Goal: Communication & Community: Answer question/provide support

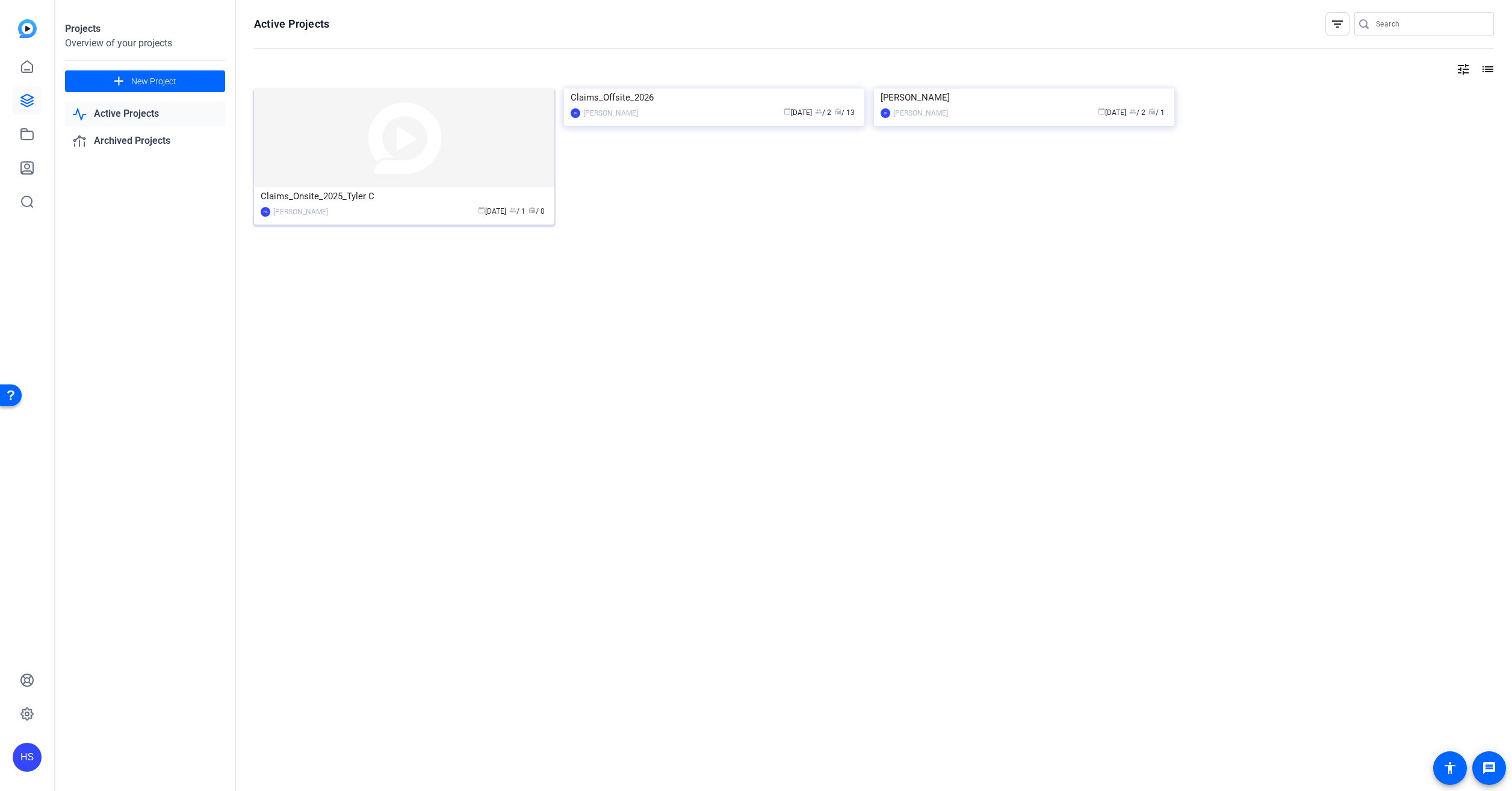
click at [408, 203] on div "Claims_Onsite_2025_Tyler C" at bounding box center [403, 197] width 287 height 18
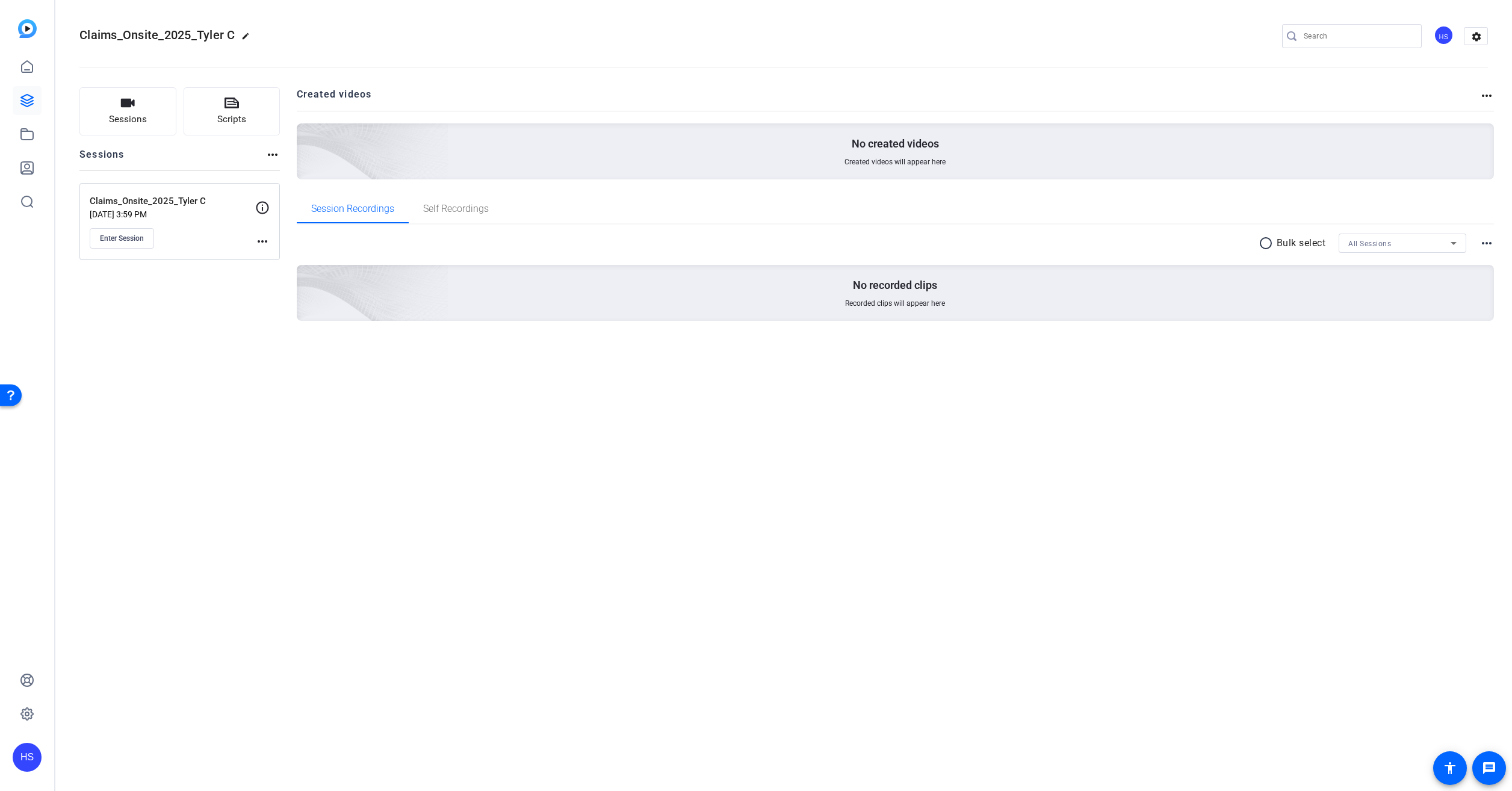
click at [124, 249] on div "Claims_Onsite_2025_Tyler C [DATE] 3:59 PM Enter Session more_horiz" at bounding box center [179, 222] width 200 height 77
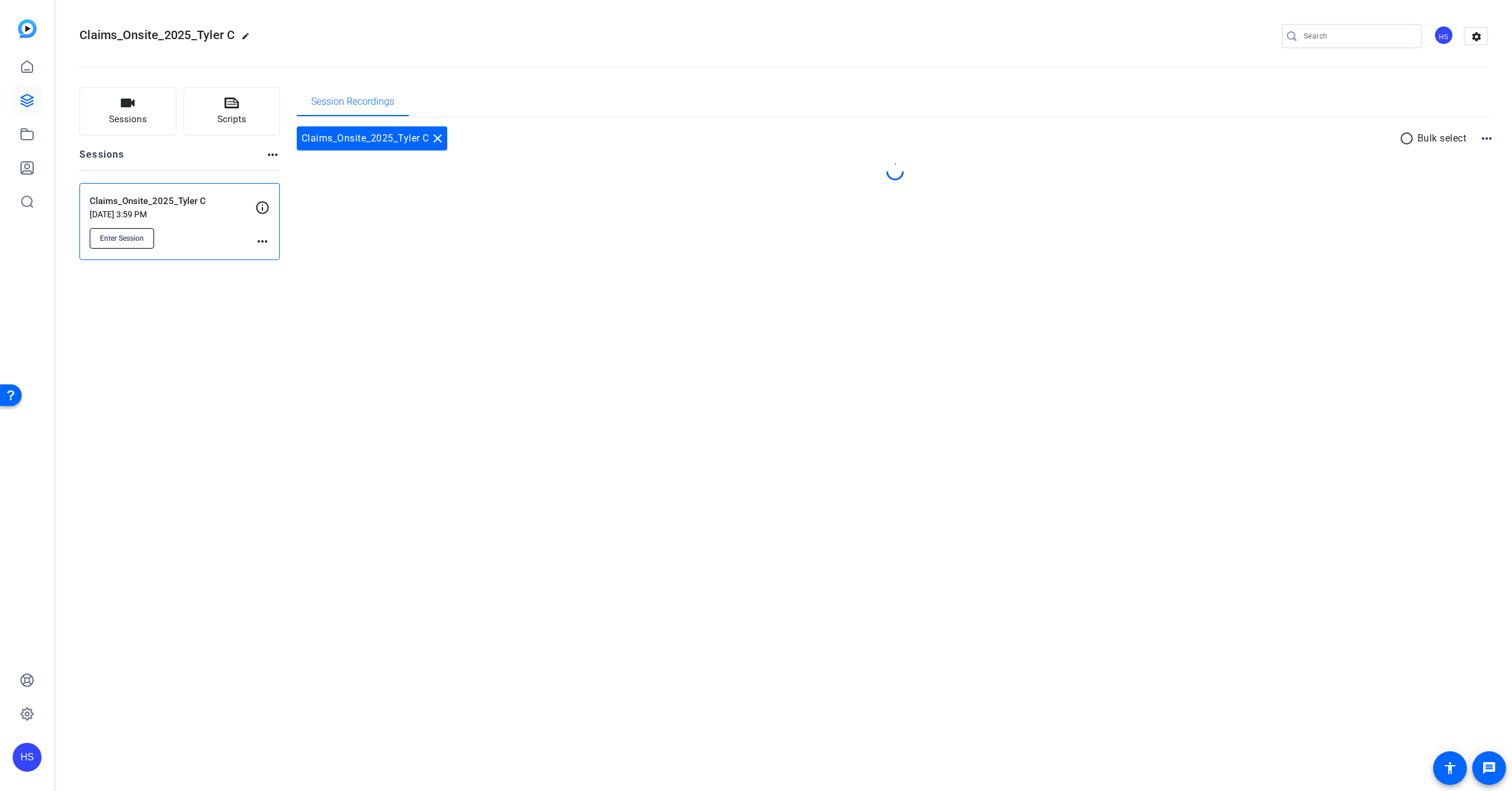
click at [134, 237] on span "Enter Session" at bounding box center [121, 239] width 44 height 10
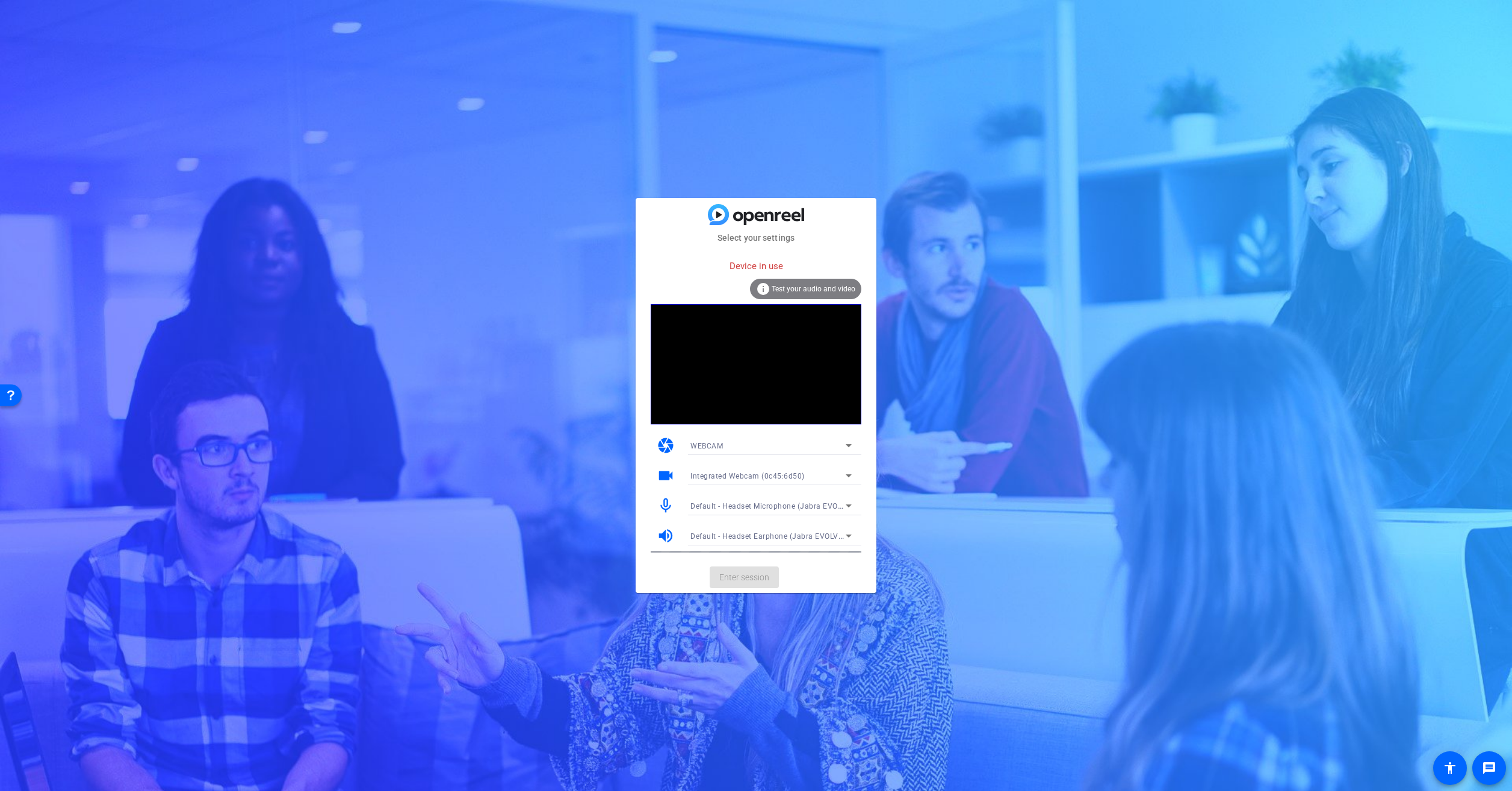
click at [777, 443] on div "WEBCAM" at bounding box center [768, 446] width 156 height 15
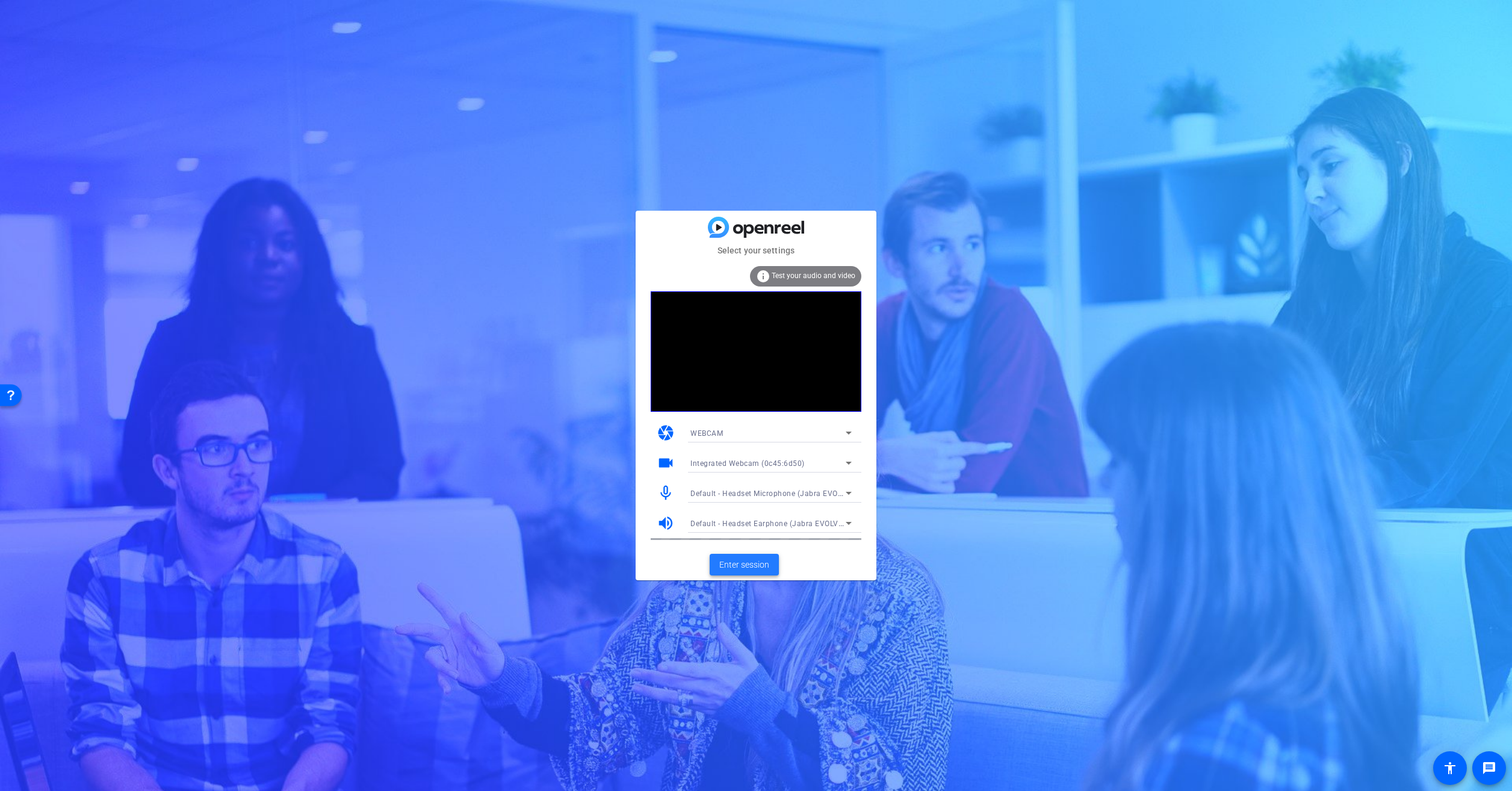
click at [756, 568] on span "Enter session" at bounding box center [744, 564] width 50 height 13
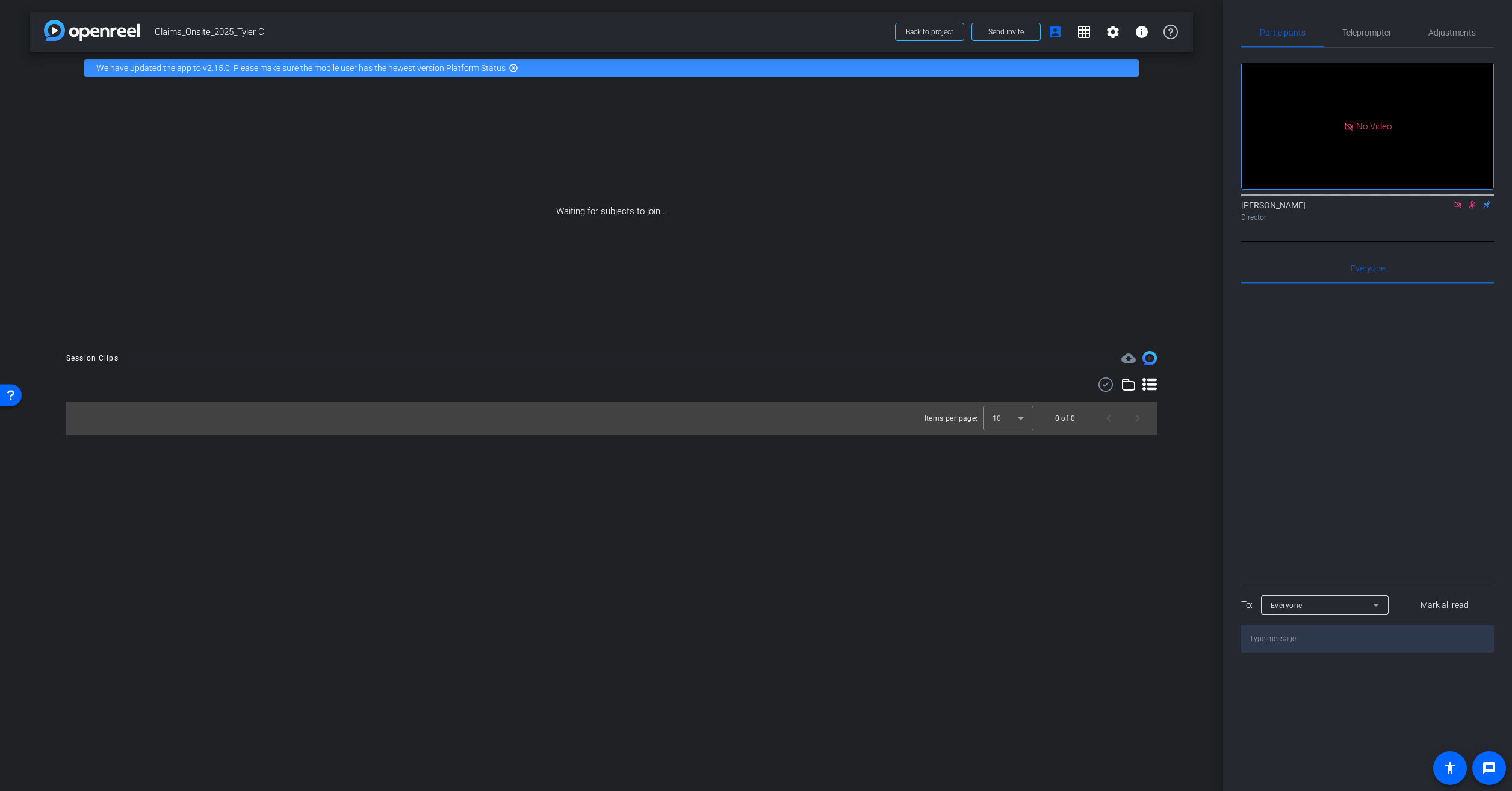
click at [1460, 209] on icon at bounding box center [1458, 204] width 10 height 8
click at [1472, 209] on mat-icon "flip" at bounding box center [1472, 203] width 14 height 11
click at [1458, 209] on icon at bounding box center [1458, 204] width 10 height 8
click at [1442, 209] on icon at bounding box center [1443, 204] width 10 height 8
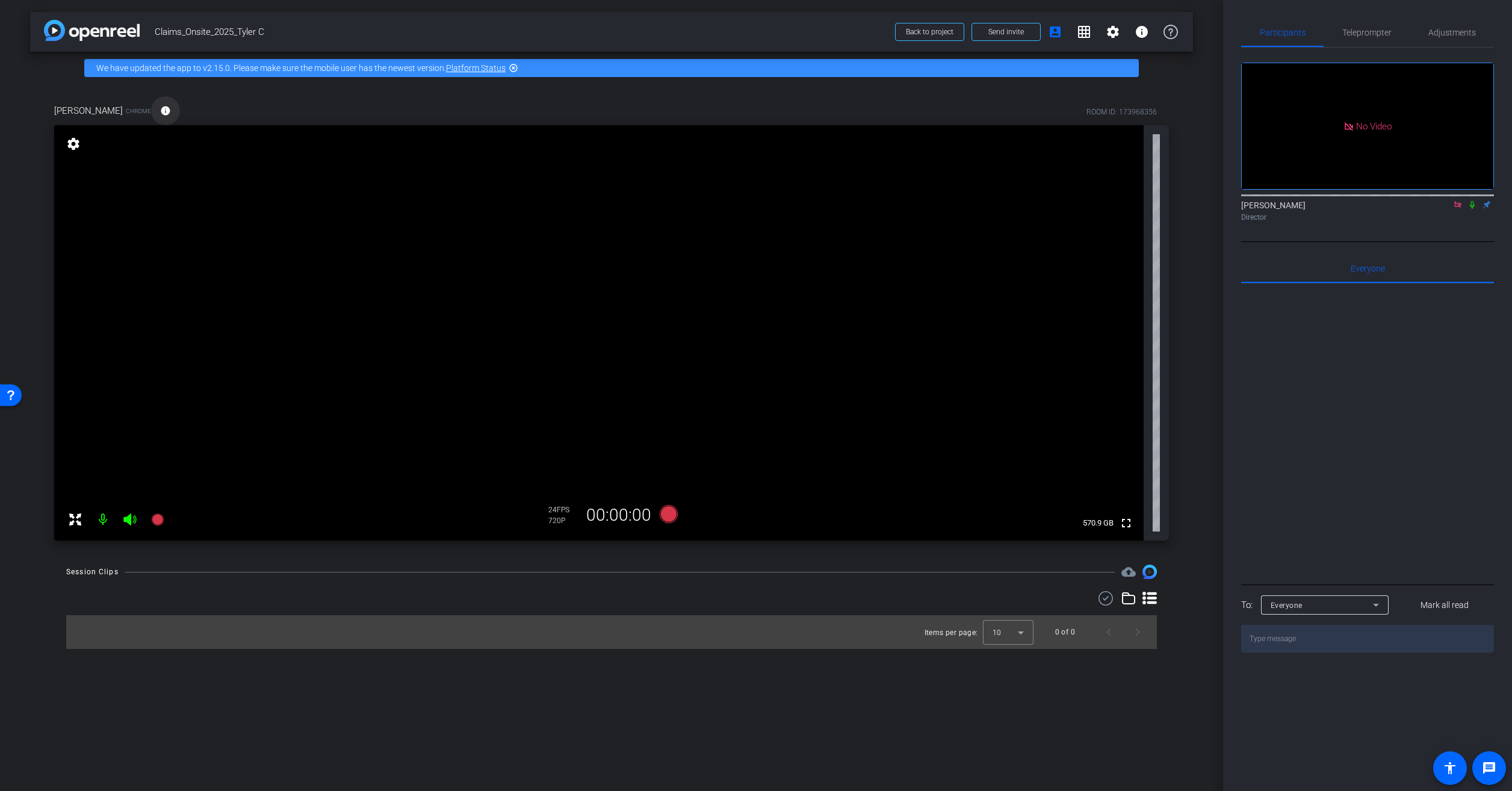
click at [167, 113] on mat-icon "info" at bounding box center [165, 110] width 11 height 11
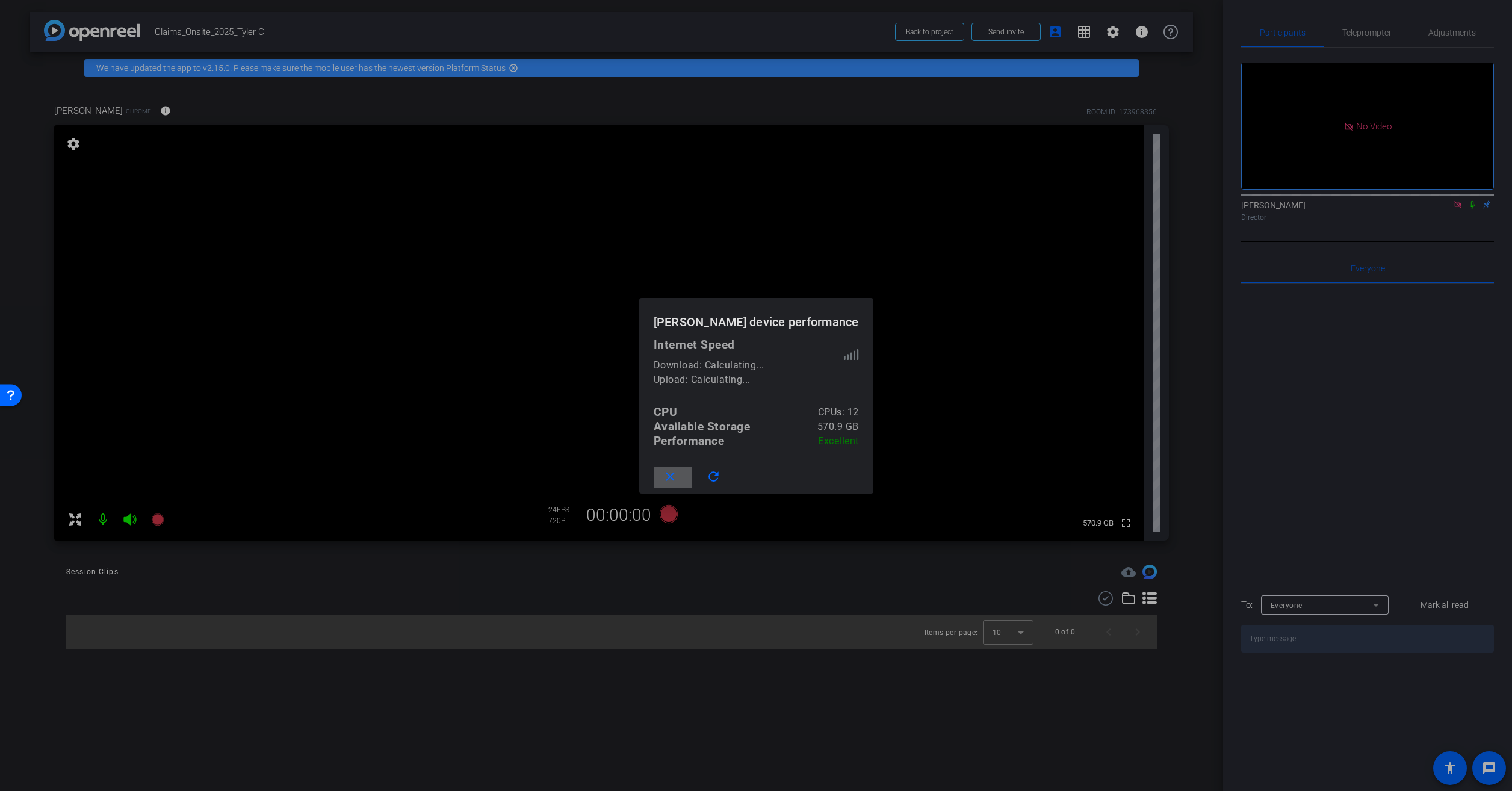
click at [582, 80] on div at bounding box center [756, 395] width 1512 height 791
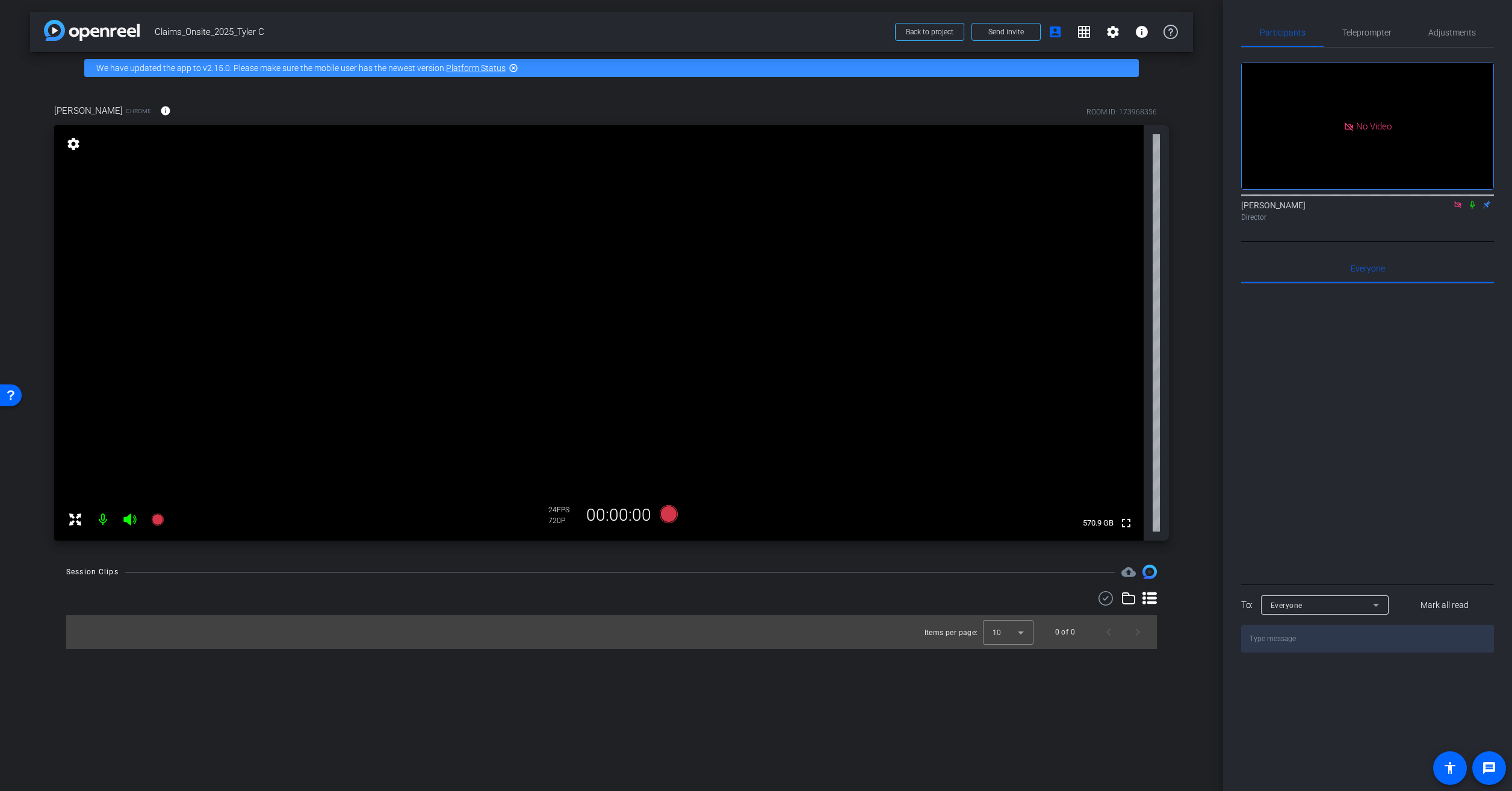
click at [126, 520] on icon at bounding box center [129, 519] width 13 height 12
click at [126, 517] on icon at bounding box center [129, 519] width 13 height 12
click at [1456, 208] on icon at bounding box center [1458, 204] width 7 height 7
click at [1446, 209] on icon at bounding box center [1443, 204] width 10 height 8
click at [1111, 30] on mat-icon "settings" at bounding box center [1112, 31] width 14 height 14
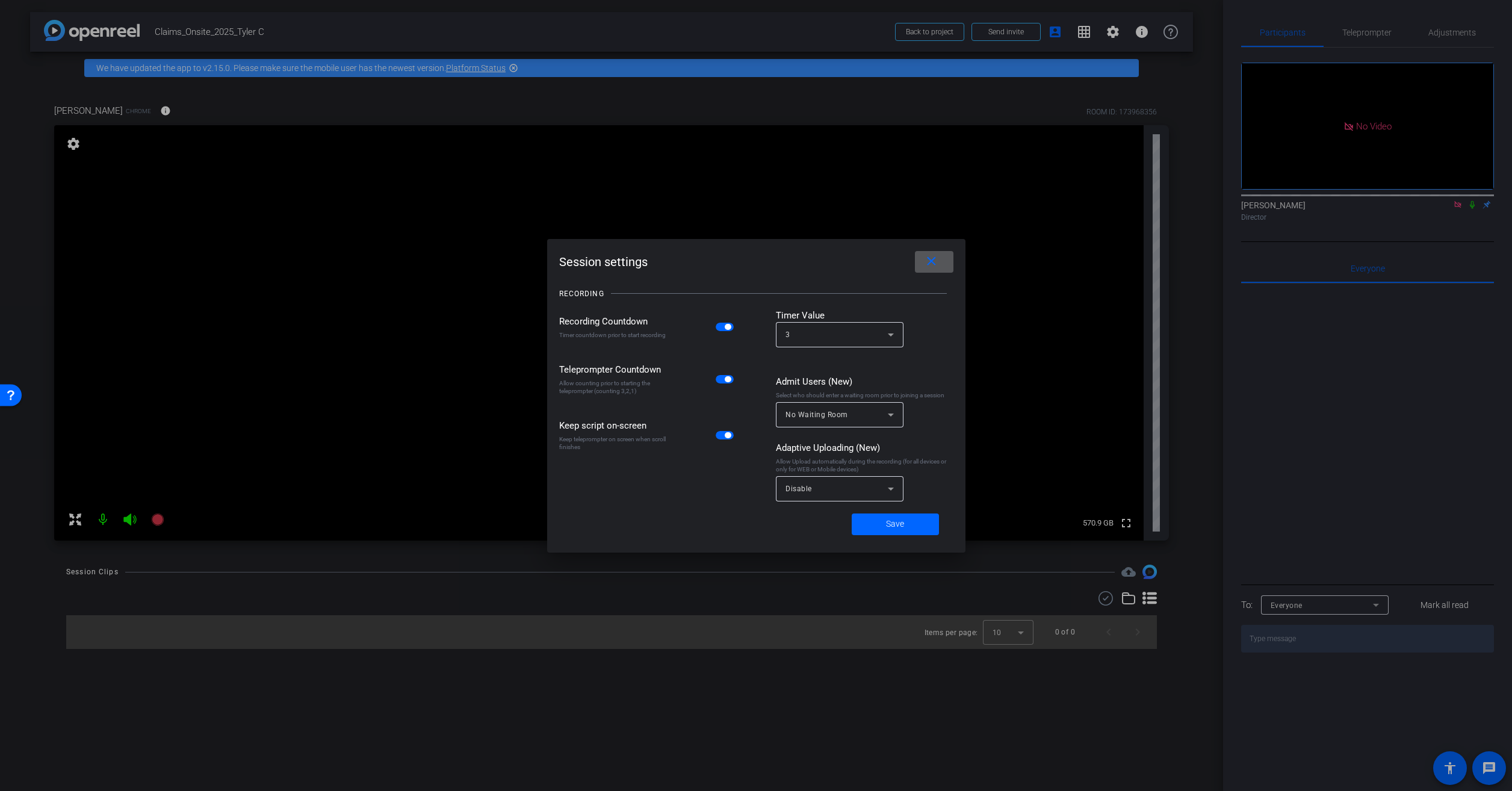
drag, startPoint x: 942, startPoint y: 255, endPoint x: 989, endPoint y: 143, distance: 121.5
click at [942, 256] on span at bounding box center [934, 262] width 38 height 29
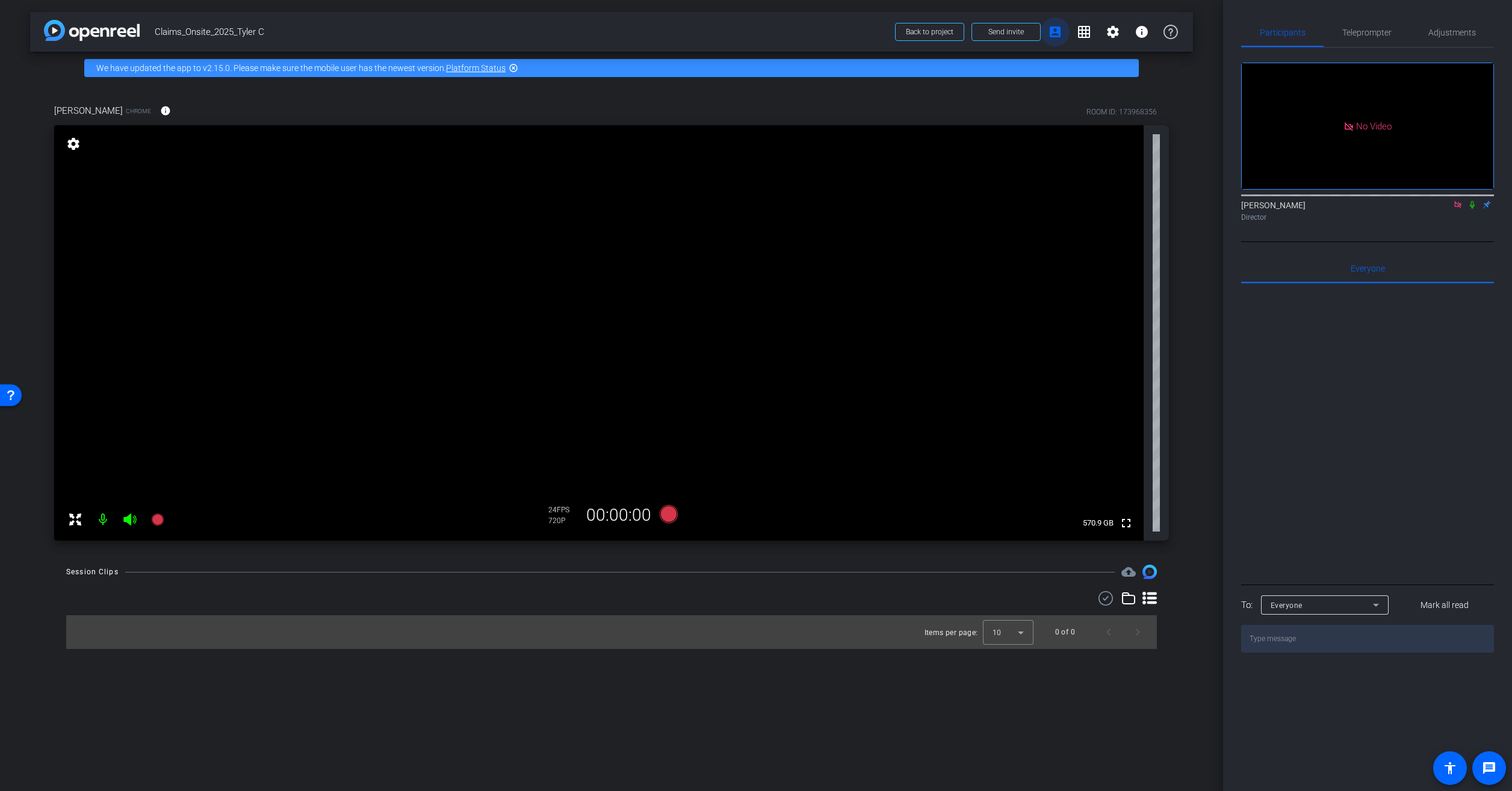
click at [1051, 26] on mat-icon "account_box" at bounding box center [1054, 31] width 14 height 14
click at [1007, 31] on span "Send invite" at bounding box center [1006, 32] width 35 height 10
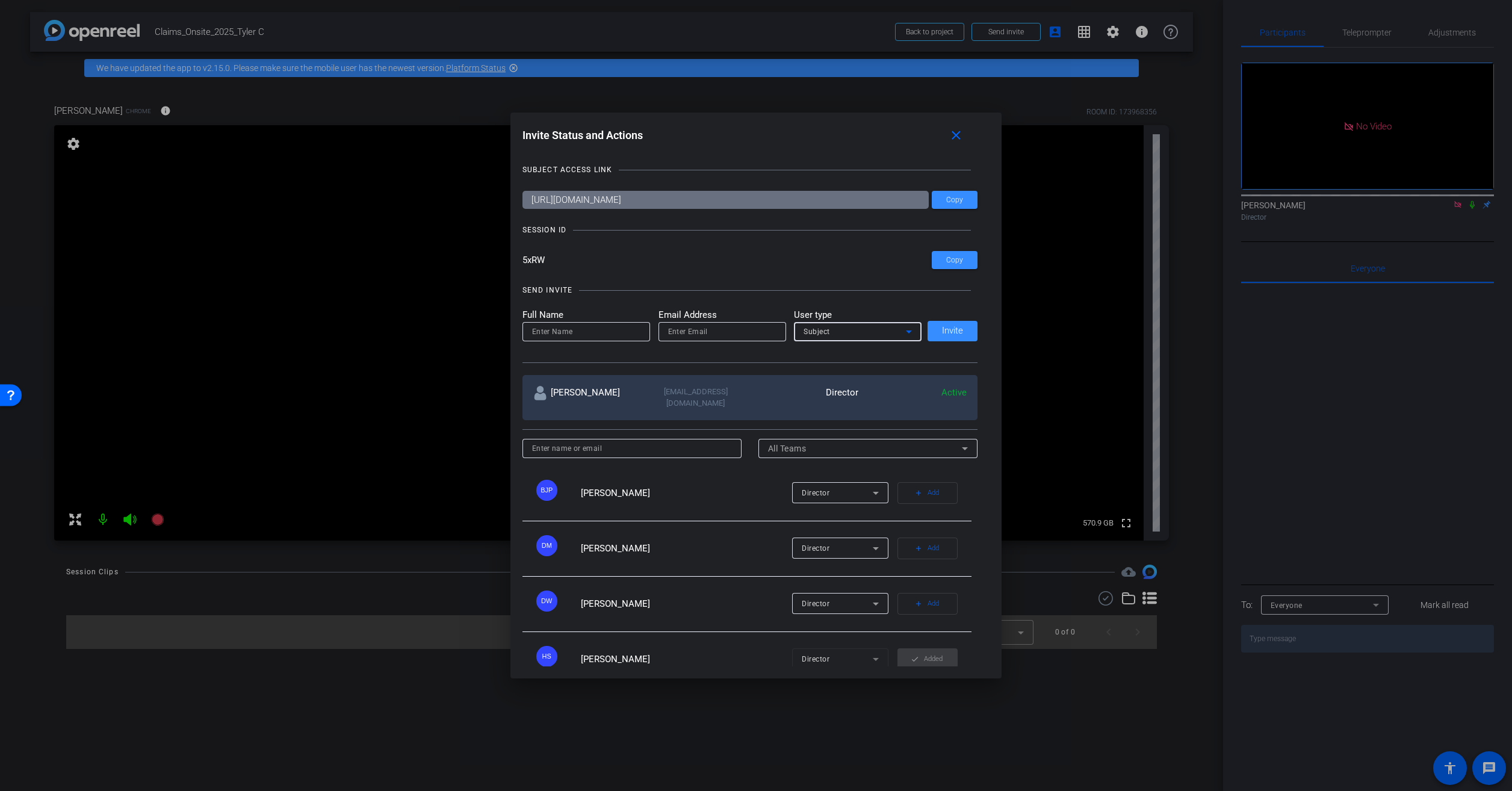
click at [838, 329] on div "Subject" at bounding box center [854, 331] width 102 height 15
click at [835, 355] on span "Collaborator" at bounding box center [823, 355] width 44 height 14
click at [565, 333] on input at bounding box center [586, 331] width 108 height 14
type input "Melanie"
type input "B"
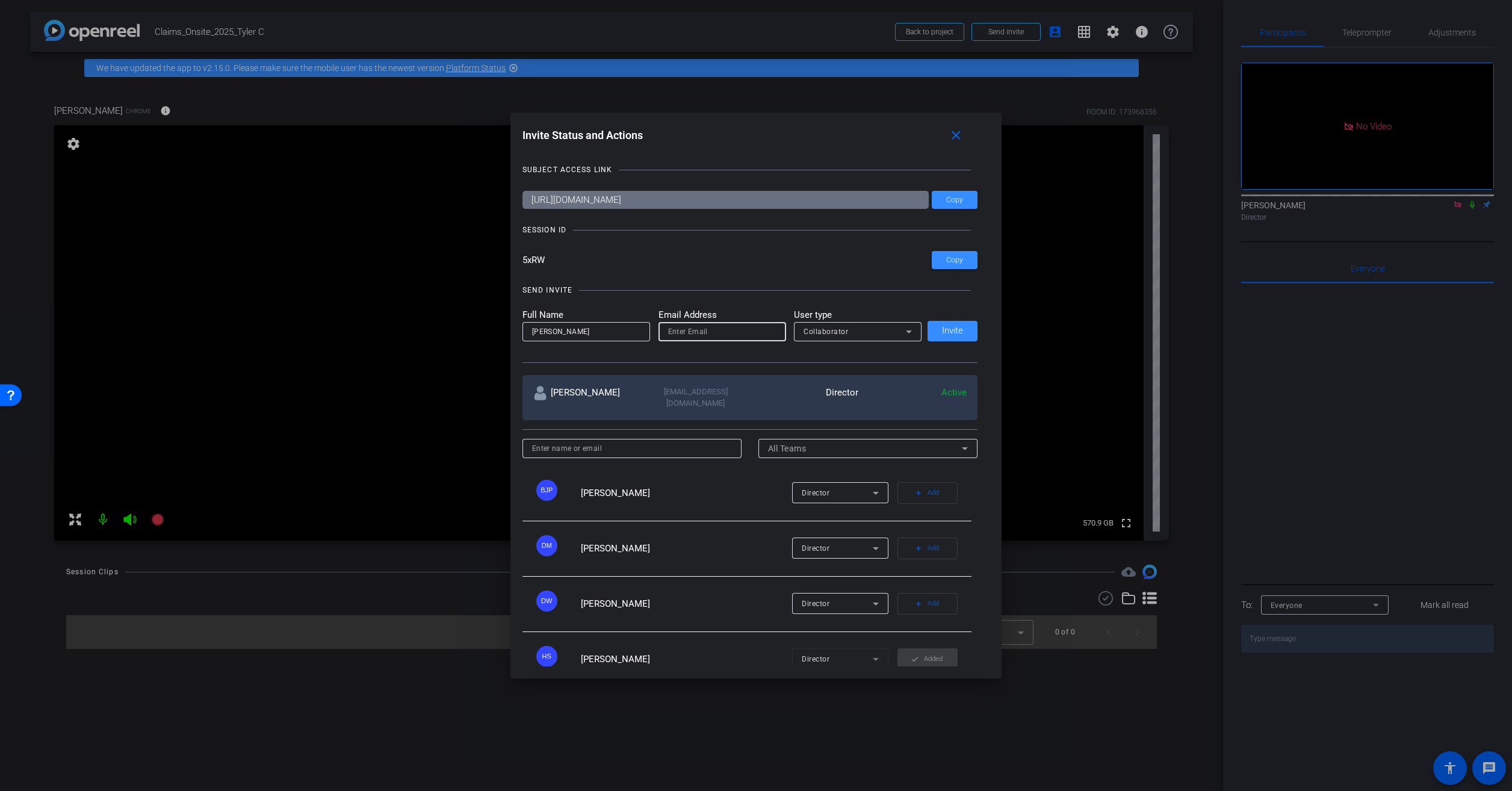
drag, startPoint x: 576, startPoint y: 335, endPoint x: 580, endPoint y: 321, distance: 14.6
click at [578, 328] on input "Melanie" at bounding box center [586, 331] width 108 height 14
type input "Melanie Brown"
click at [684, 326] on input "email" at bounding box center [721, 331] width 108 height 14
type input "mebrown@munichre.com"
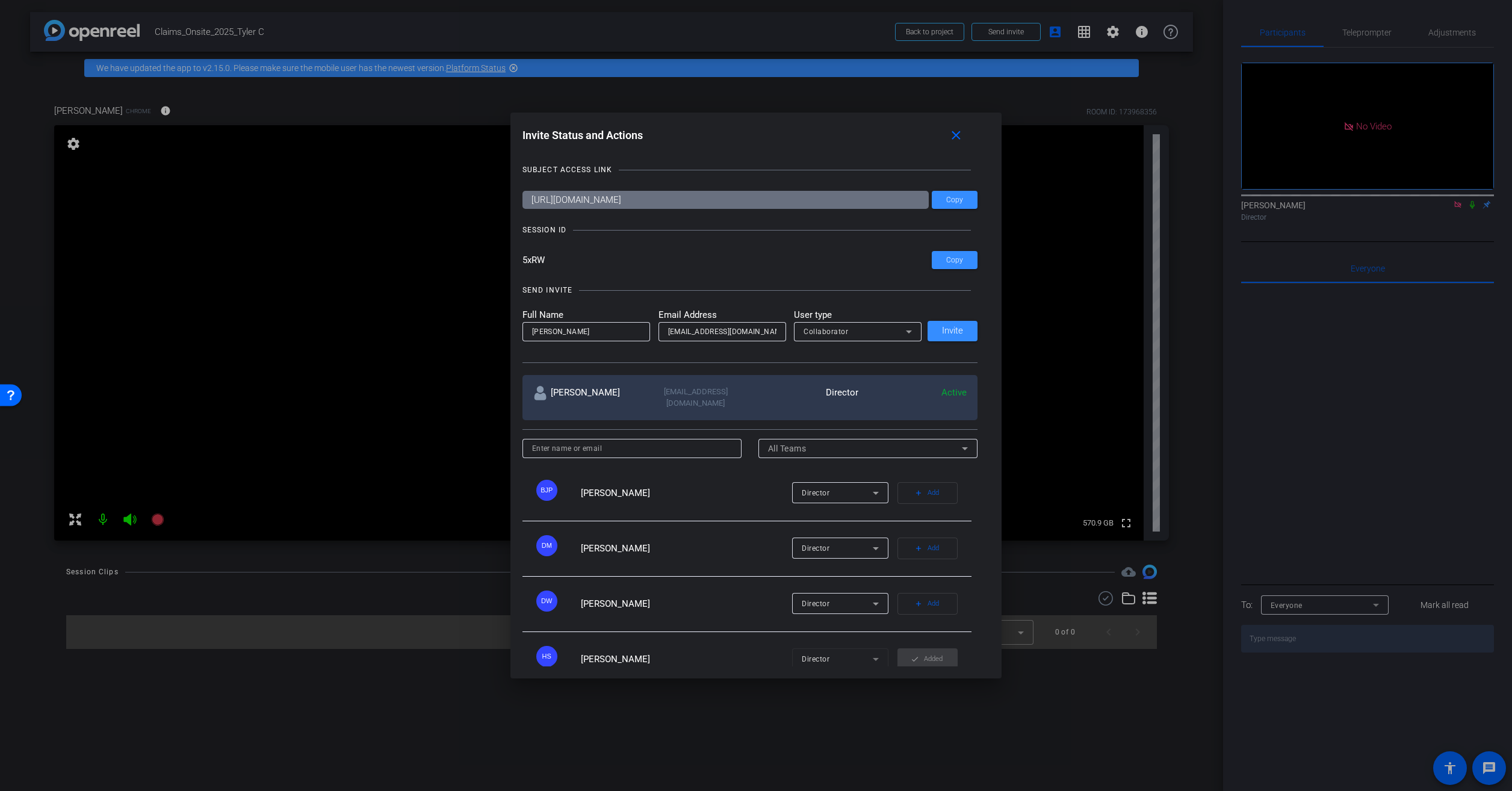
click at [766, 295] on div "SEND INVITE" at bounding box center [750, 290] width 455 height 12
click at [846, 330] on div "Collaborator" at bounding box center [854, 331] width 102 height 15
click at [846, 330] on div at bounding box center [756, 395] width 1512 height 791
click at [942, 331] on span "Invite" at bounding box center [952, 331] width 21 height 9
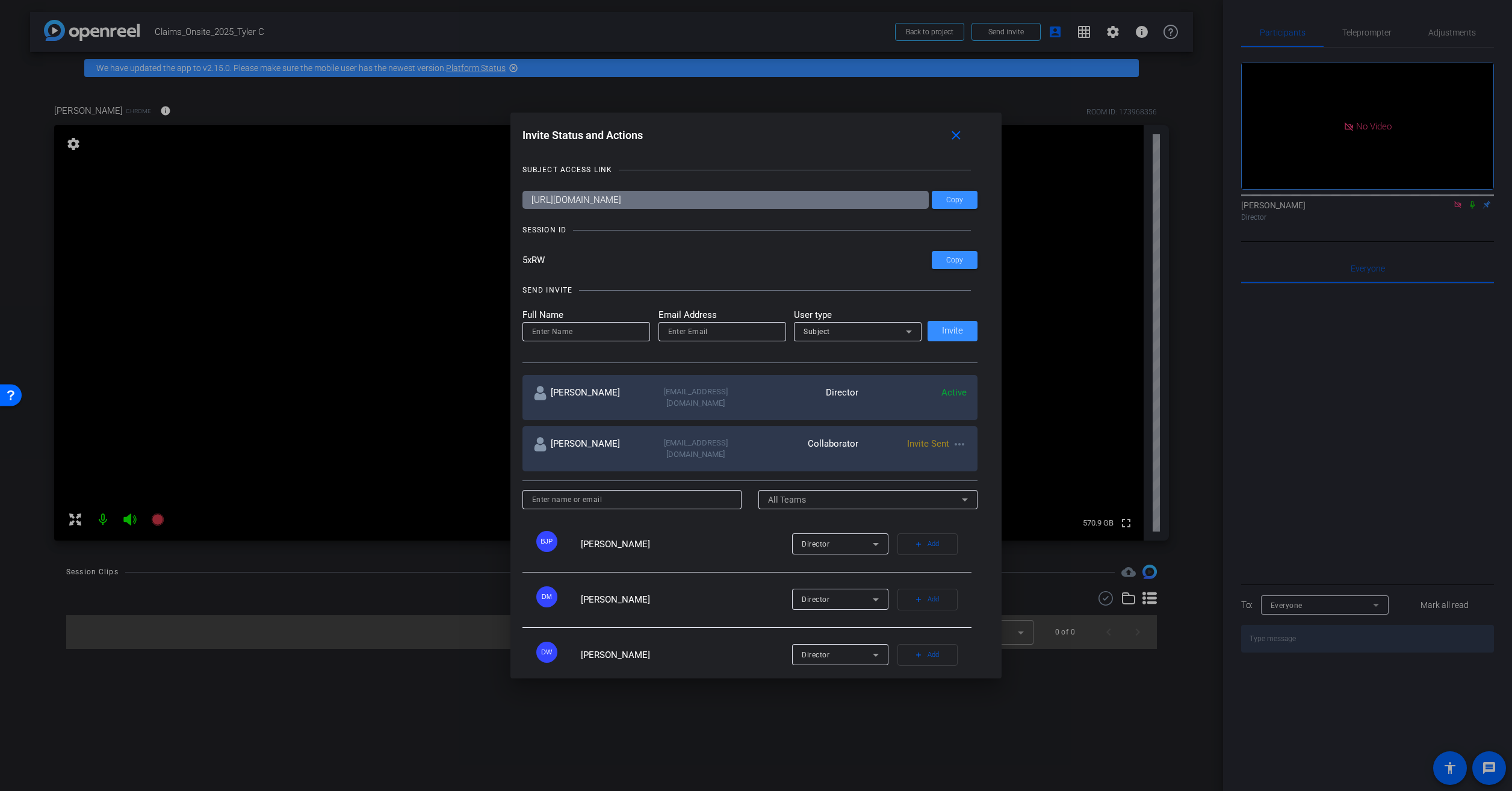
drag, startPoint x: 807, startPoint y: 127, endPoint x: 987, endPoint y: 147, distance: 181.1
click at [987, 147] on h1 "Invite Status and Actions close" at bounding box center [756, 138] width 468 height 27
drag, startPoint x: 987, startPoint y: 147, endPoint x: 961, endPoint y: 137, distance: 27.9
click at [961, 132] on mat-icon "close" at bounding box center [956, 136] width 15 height 15
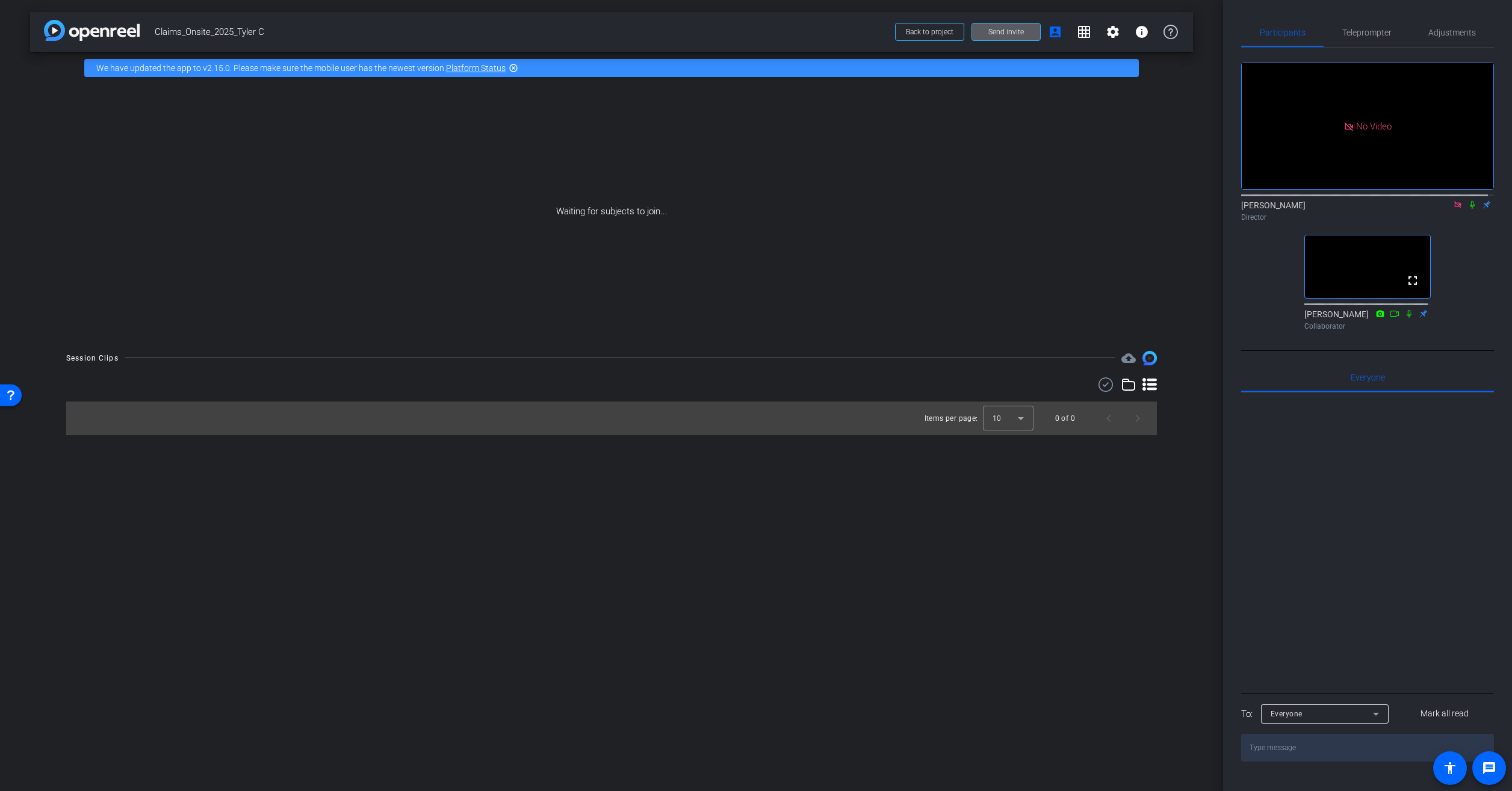
click at [1391, 318] on icon at bounding box center [1395, 314] width 10 height 8
click at [1404, 318] on icon at bounding box center [1409, 314] width 10 height 8
click at [1406, 317] on icon at bounding box center [1409, 313] width 7 height 8
click at [1404, 318] on icon at bounding box center [1409, 314] width 10 height 8
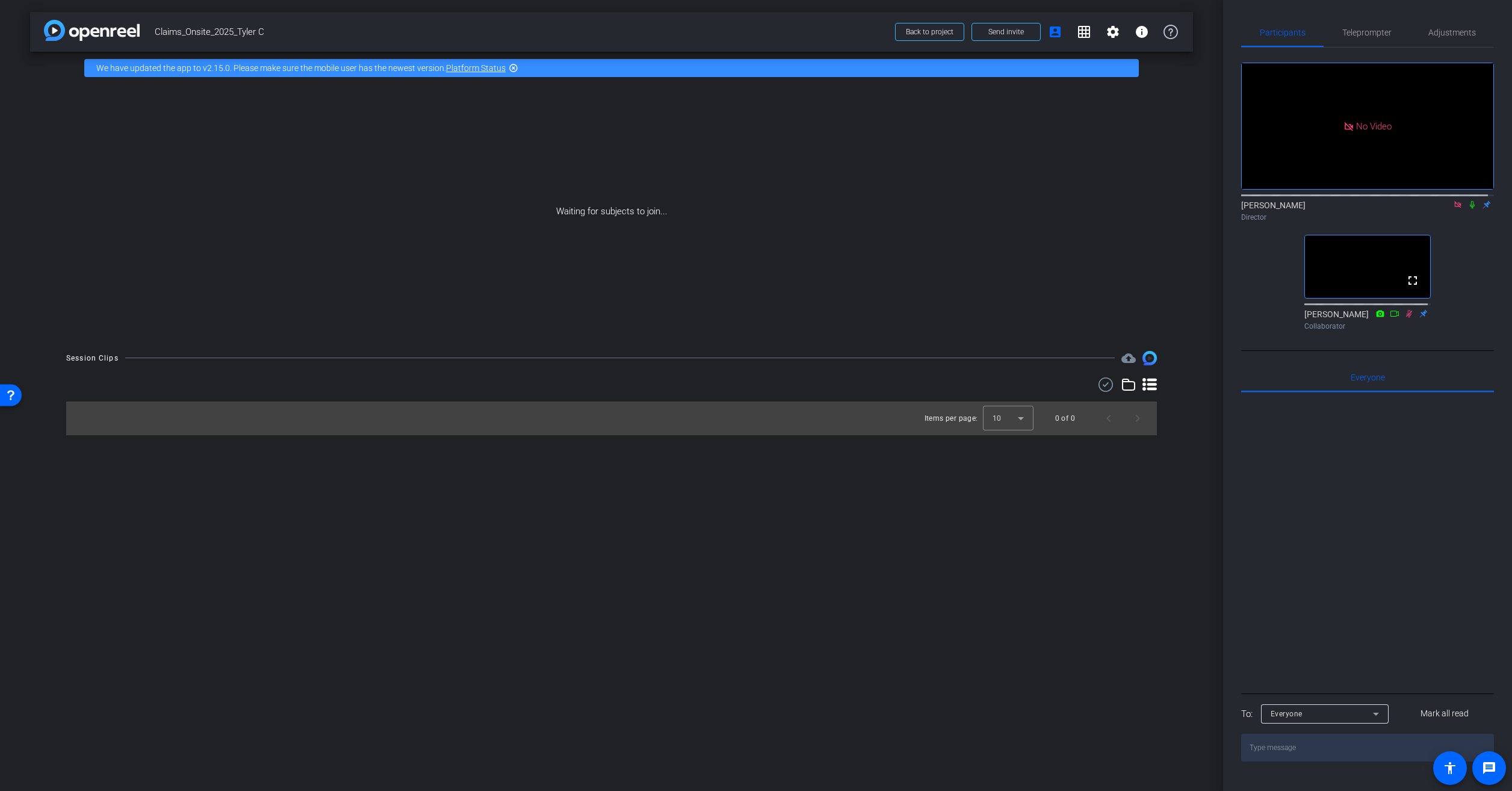
click at [1404, 318] on icon at bounding box center [1409, 314] width 10 height 8
click at [1394, 318] on icon at bounding box center [1395, 314] width 10 height 8
click at [1391, 316] on icon at bounding box center [1394, 313] width 7 height 7
click at [1406, 317] on icon at bounding box center [1409, 313] width 7 height 8
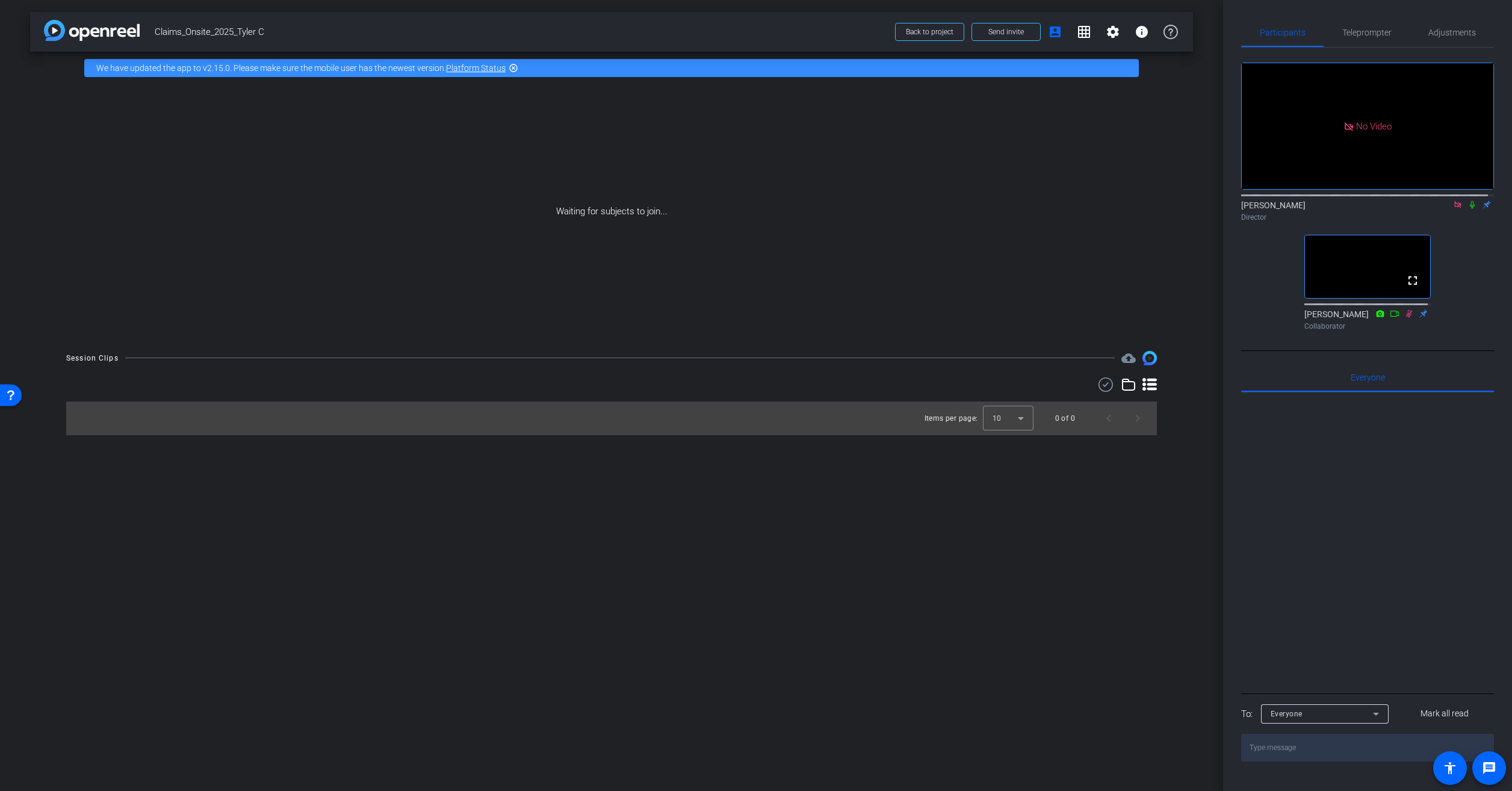
click at [1420, 317] on icon at bounding box center [1423, 313] width 8 height 8
click at [1404, 317] on icon at bounding box center [1409, 313] width 10 height 8
click at [1406, 316] on icon at bounding box center [1409, 312] width 7 height 8
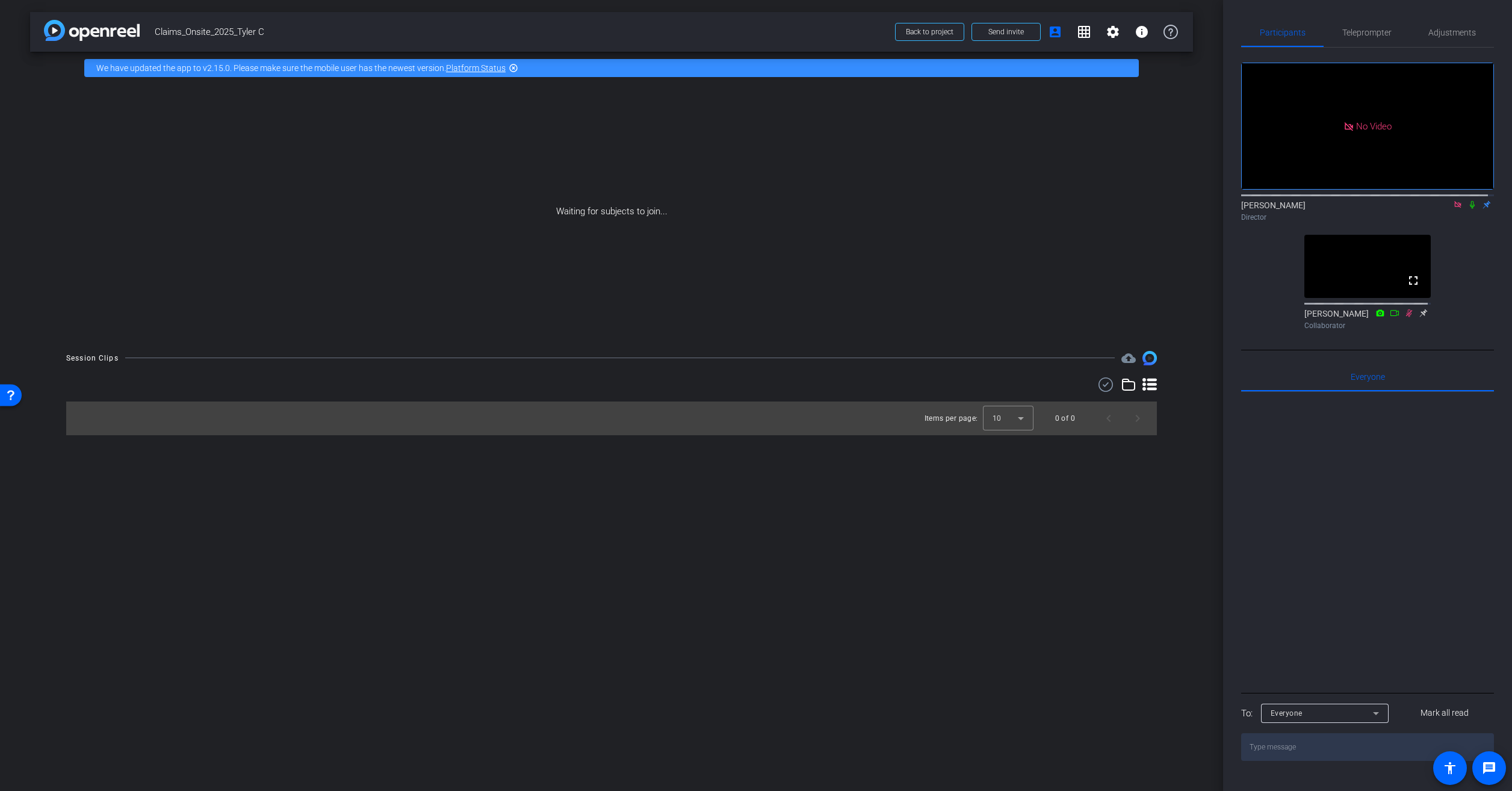
click at [1405, 317] on icon at bounding box center [1409, 313] width 10 height 8
click at [1468, 209] on icon at bounding box center [1472, 204] width 10 height 8
click at [1467, 209] on icon at bounding box center [1472, 204] width 10 height 8
click at [1405, 317] on icon at bounding box center [1409, 313] width 10 height 8
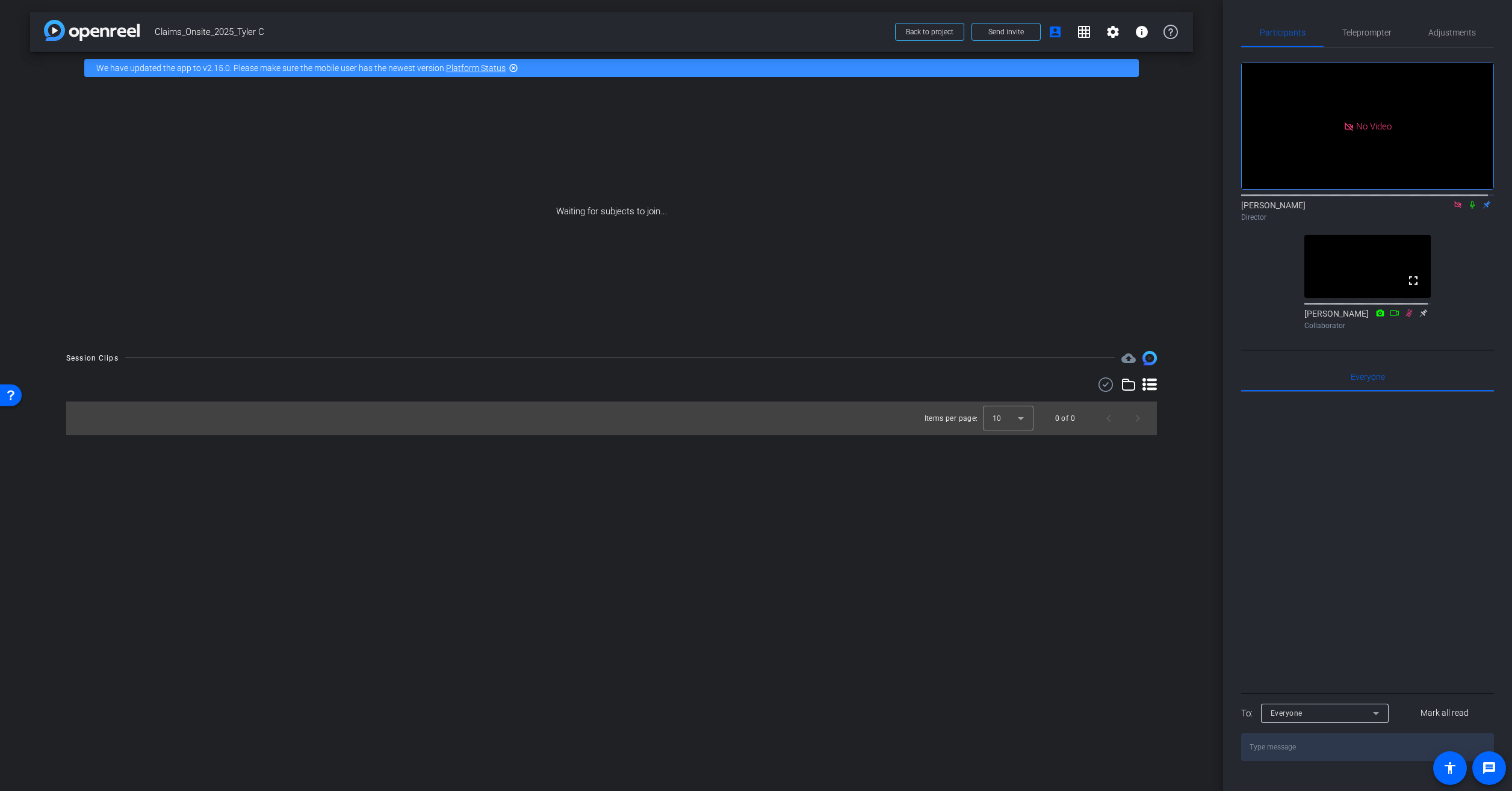
click at [1422, 317] on icon at bounding box center [1423, 313] width 10 height 8
click at [1404, 318] on icon at bounding box center [1409, 314] width 10 height 8
click at [1407, 317] on icon at bounding box center [1409, 313] width 7 height 8
click at [1406, 317] on icon at bounding box center [1409, 313] width 7 height 8
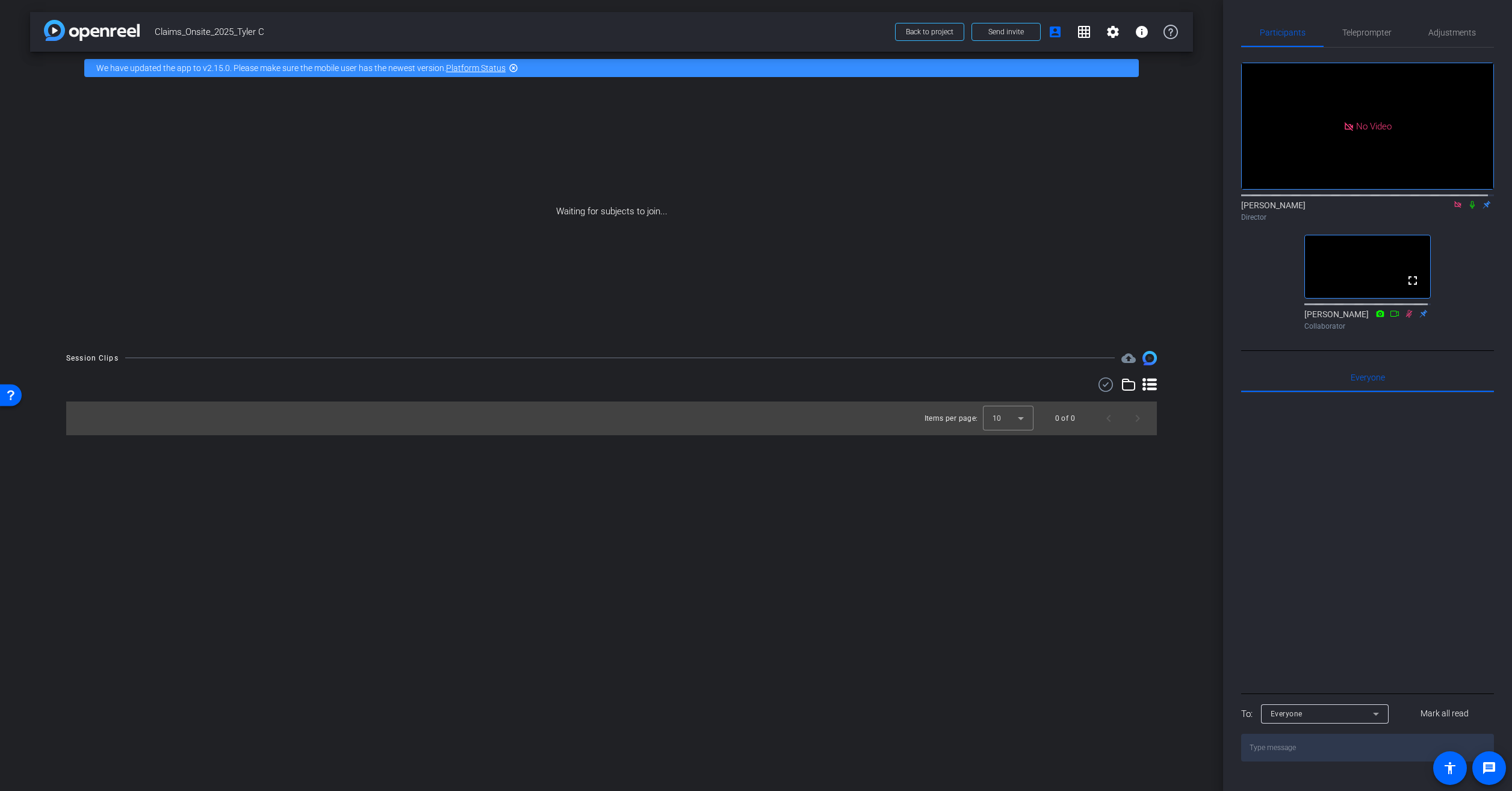
click at [1405, 318] on icon at bounding box center [1409, 314] width 10 height 8
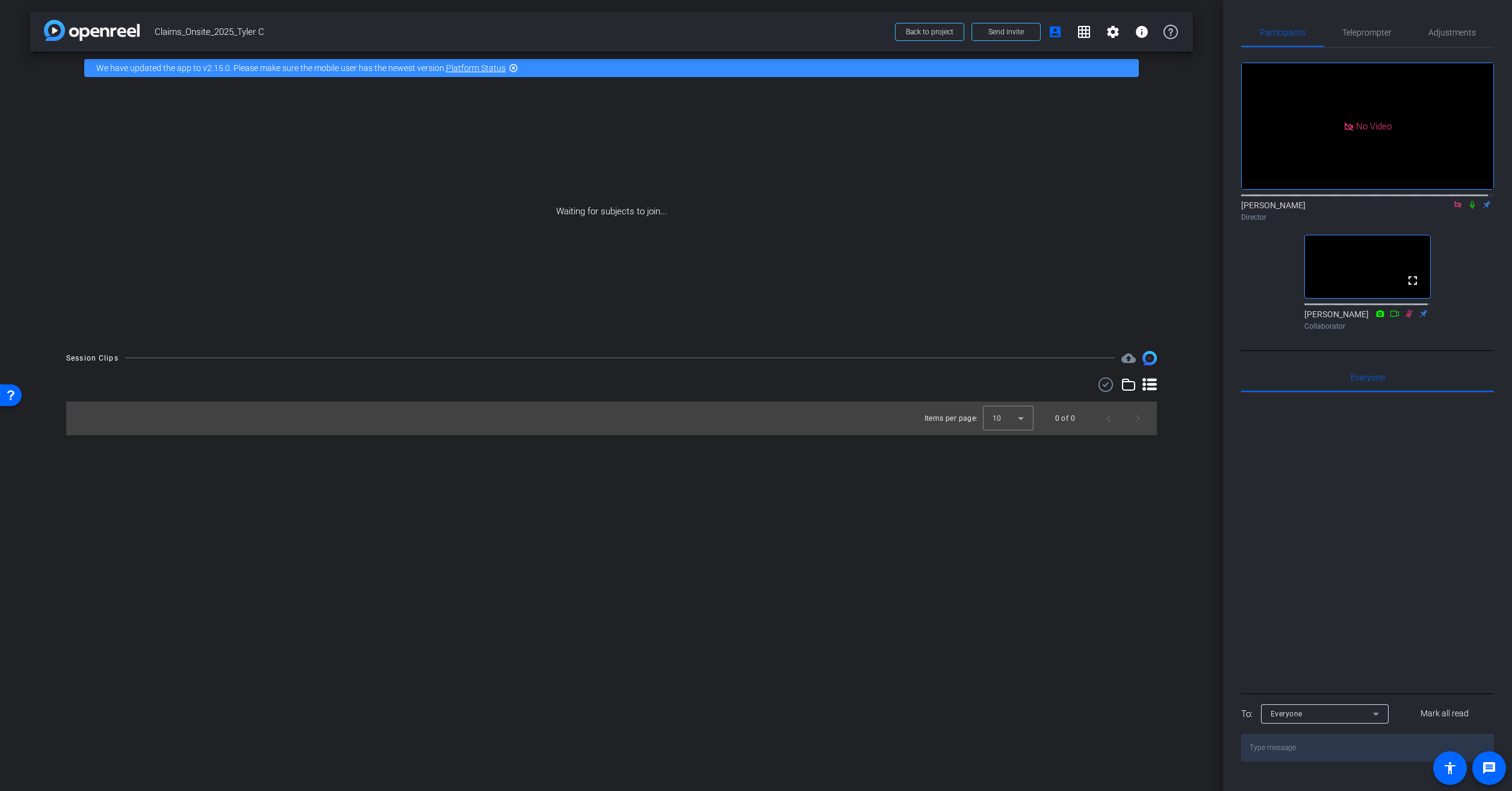
click at [1404, 318] on icon at bounding box center [1409, 314] width 10 height 8
click at [1406, 317] on icon at bounding box center [1409, 313] width 7 height 8
click at [1480, 217] on div "Hilary Senner Director" at bounding box center [1367, 211] width 253 height 23
click at [1467, 209] on icon at bounding box center [1472, 204] width 10 height 8
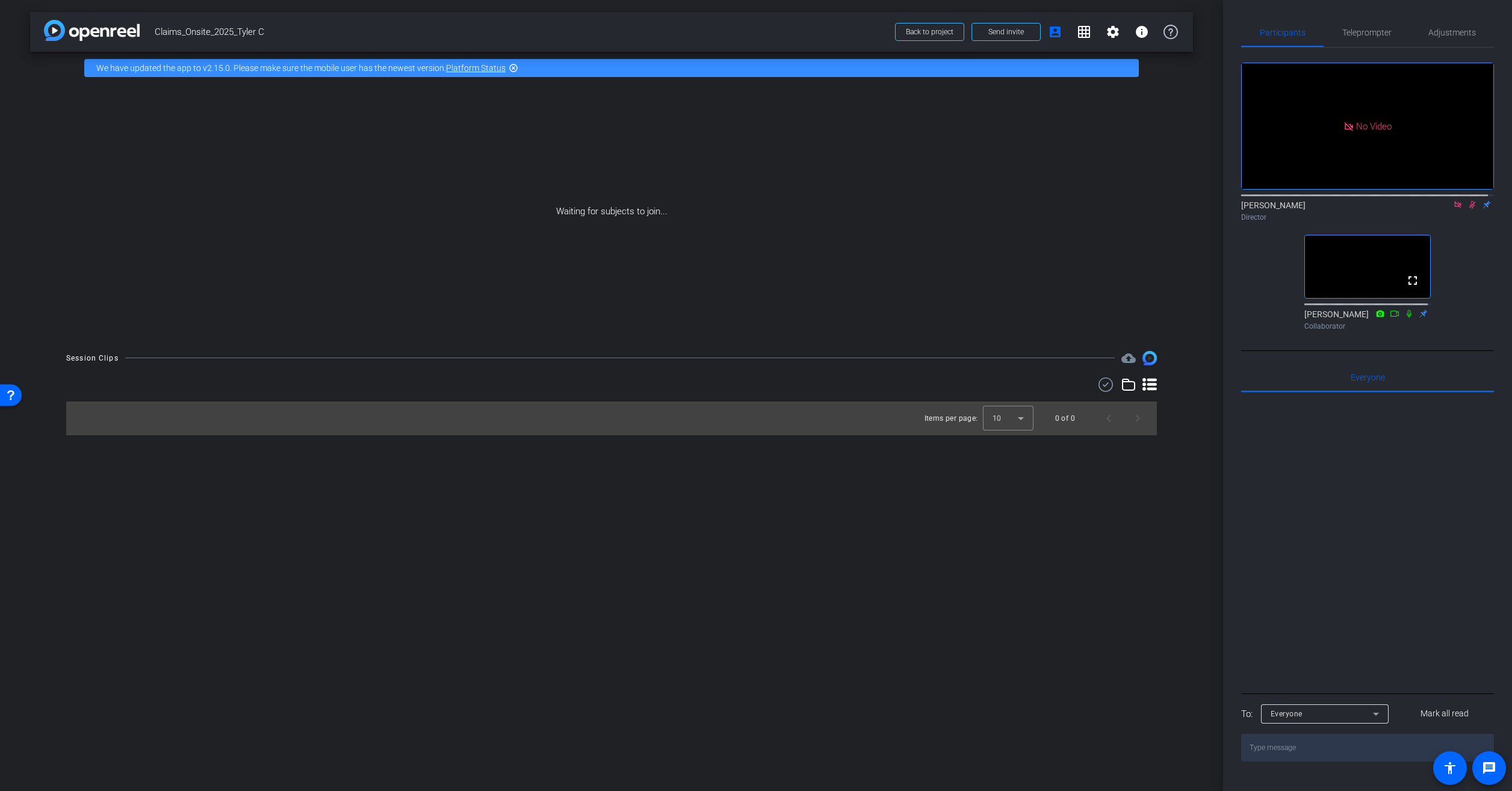
click at [1467, 209] on icon at bounding box center [1472, 204] width 10 height 8
click at [1449, 27] on span "Adjustments" at bounding box center [1452, 33] width 48 height 29
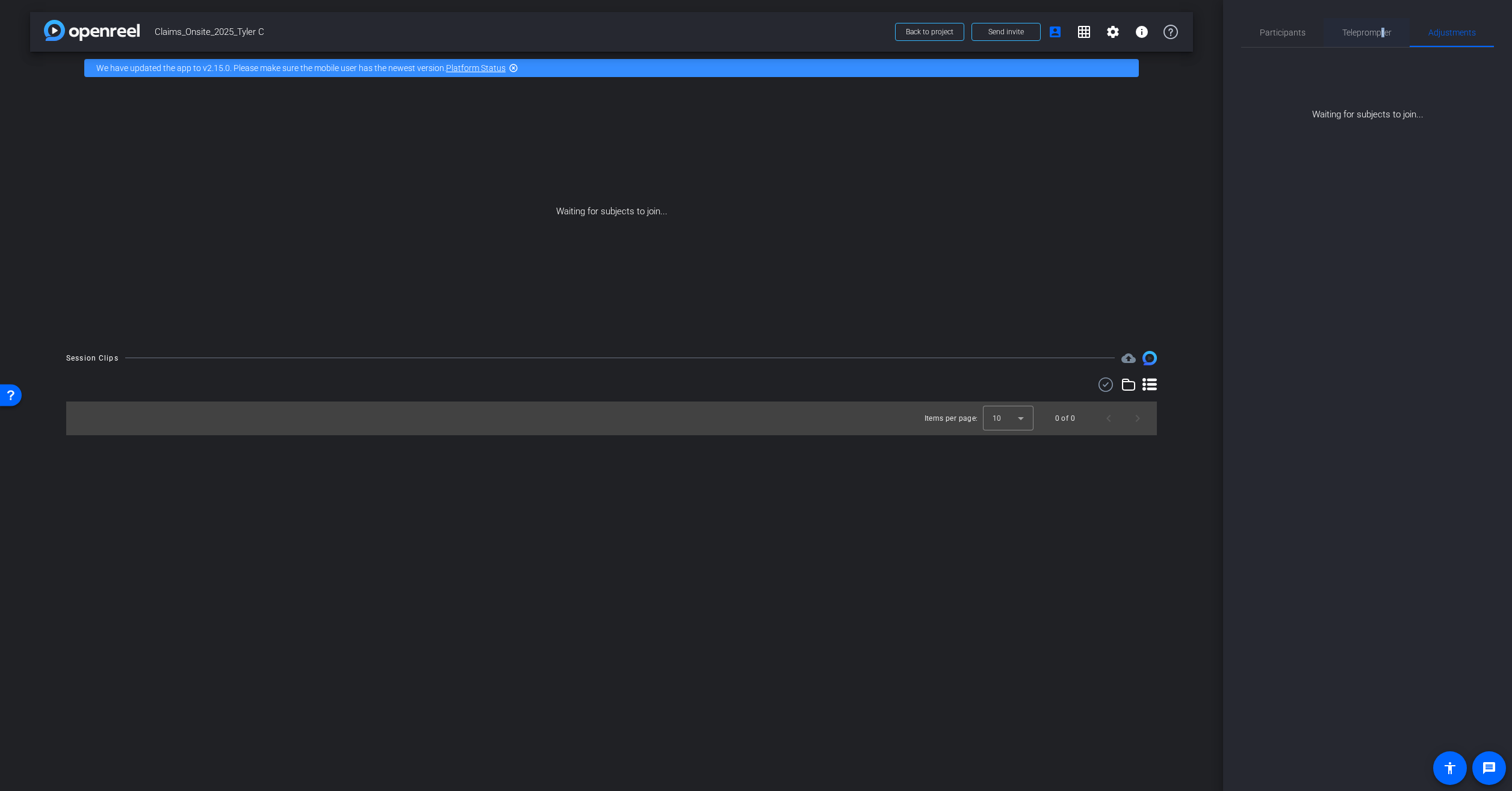
click at [1380, 26] on span "Teleprompter" at bounding box center [1366, 33] width 49 height 29
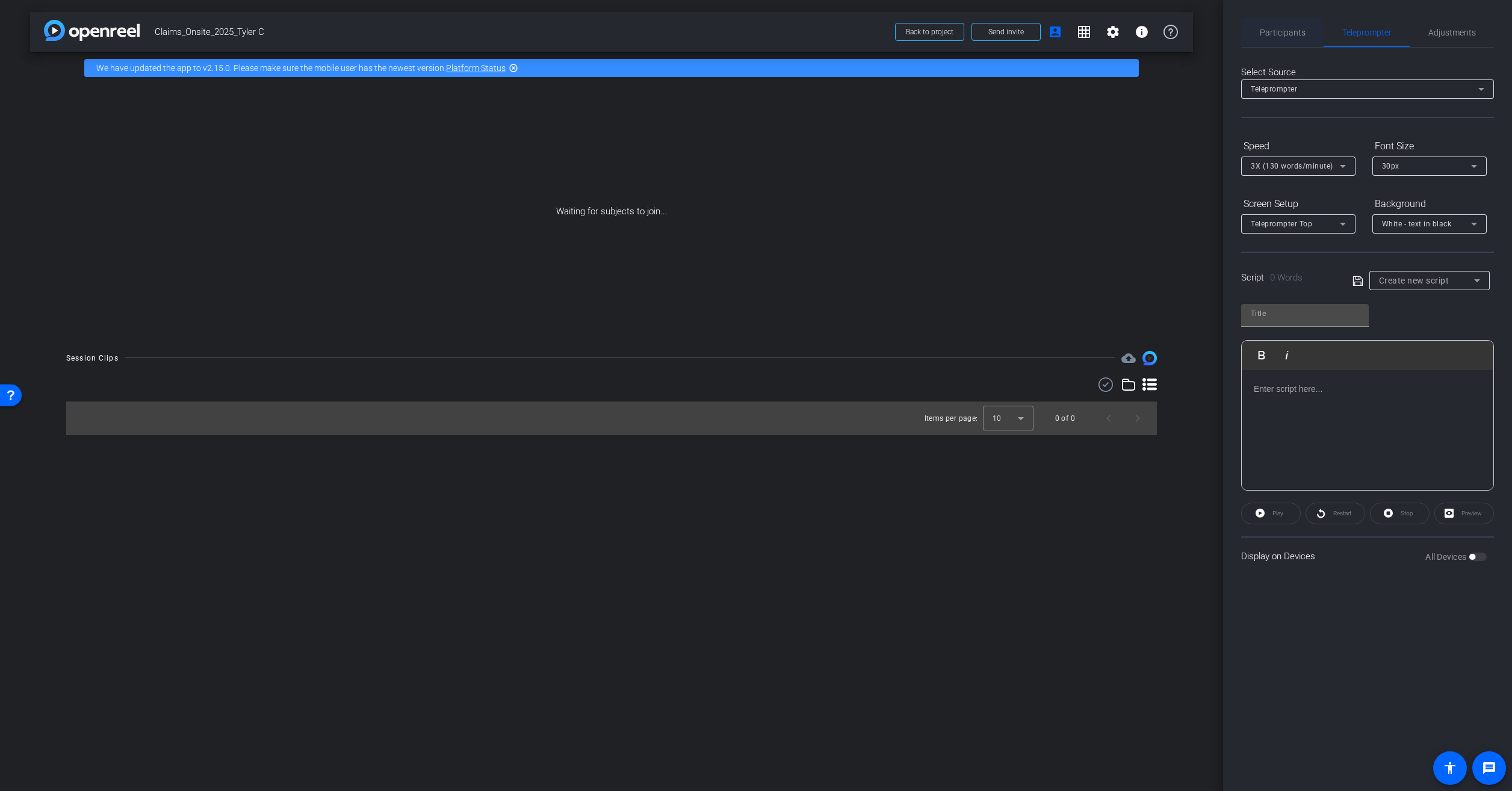
drag, startPoint x: 1380, startPoint y: 27, endPoint x: 1290, endPoint y: 36, distance: 90.4
click at [1290, 36] on span "Participants" at bounding box center [1282, 33] width 46 height 8
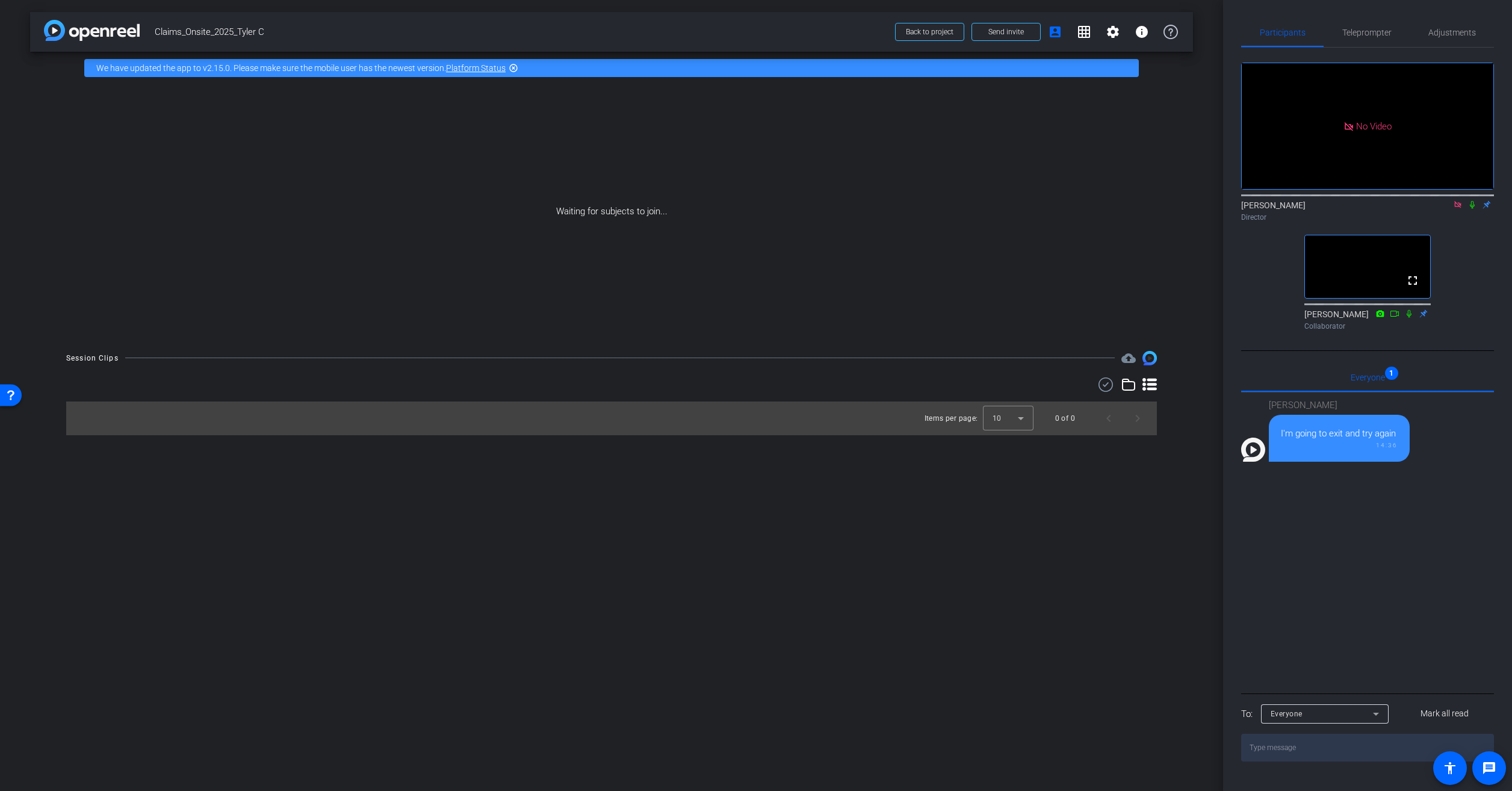
click at [1366, 427] on div "I'm going to exit and try again" at bounding box center [1339, 434] width 117 height 14
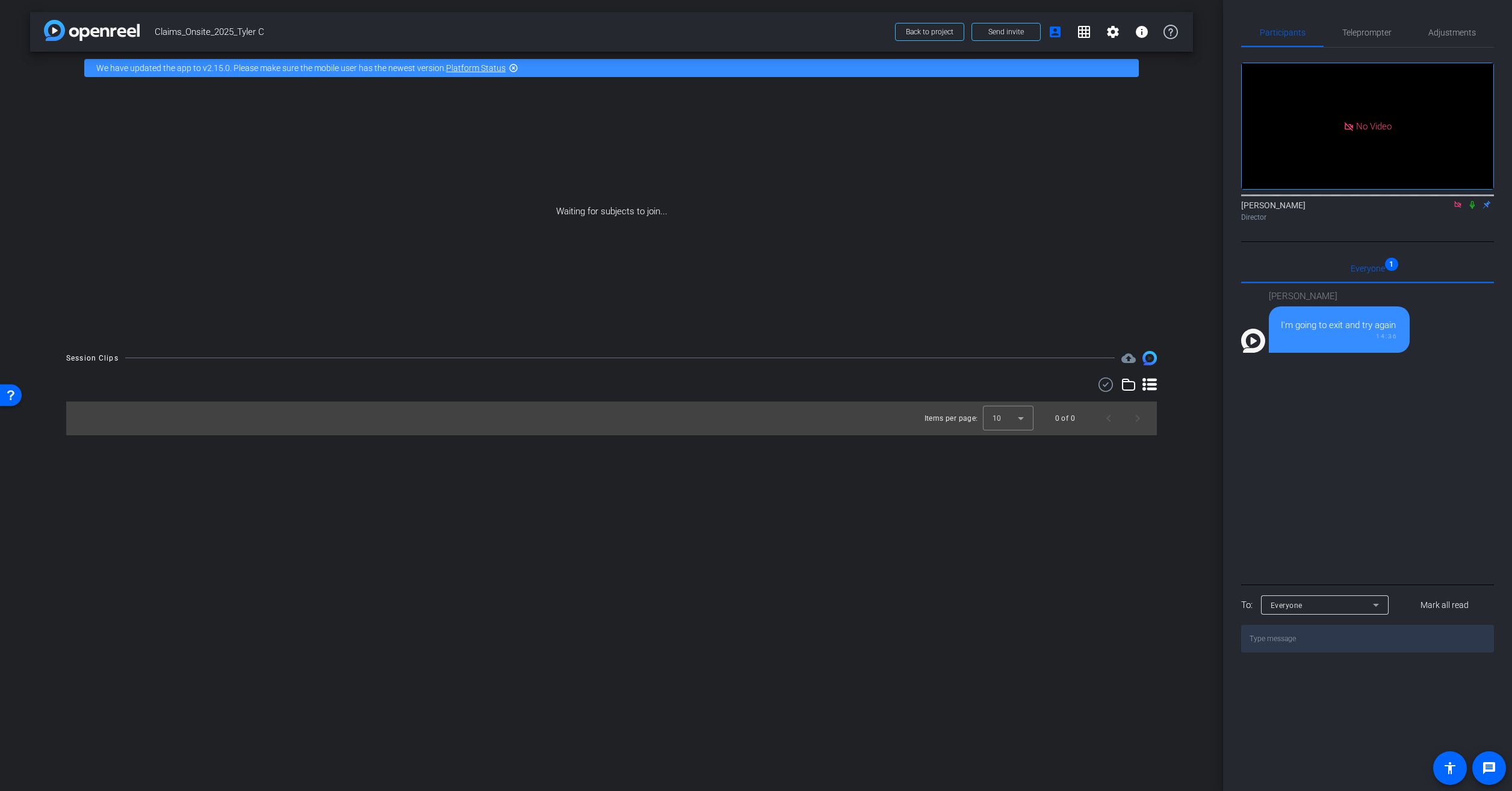
drag, startPoint x: 1320, startPoint y: 414, endPoint x: 1321, endPoint y: 403, distance: 11.0
click at [1321, 403] on div "Melanie Brown I'm going to exit and try again 14:36" at bounding box center [1367, 433] width 253 height 298
click at [1304, 625] on textarea at bounding box center [1367, 639] width 253 height 28
type textarea "Okay"
